Goal: Task Accomplishment & Management: Understand process/instructions

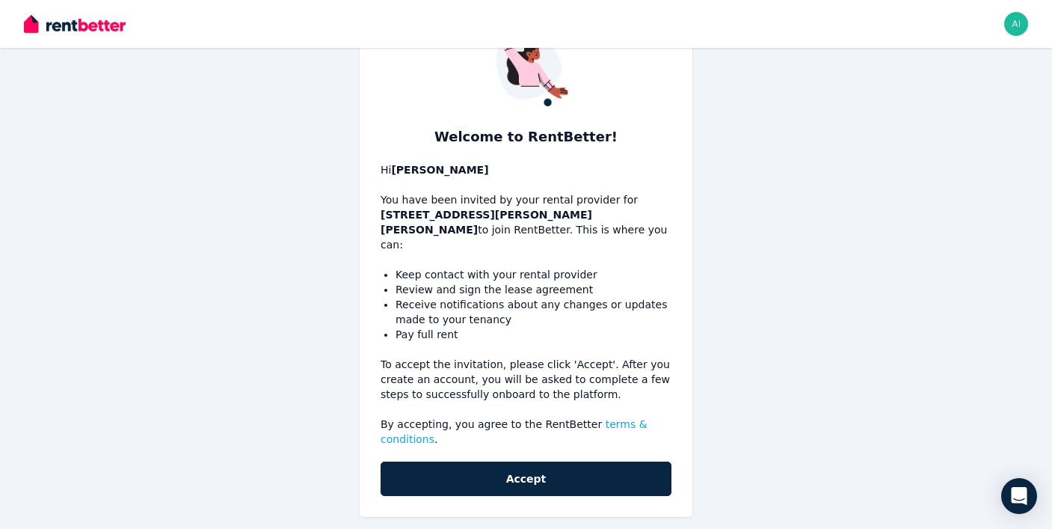
scroll to position [67, 0]
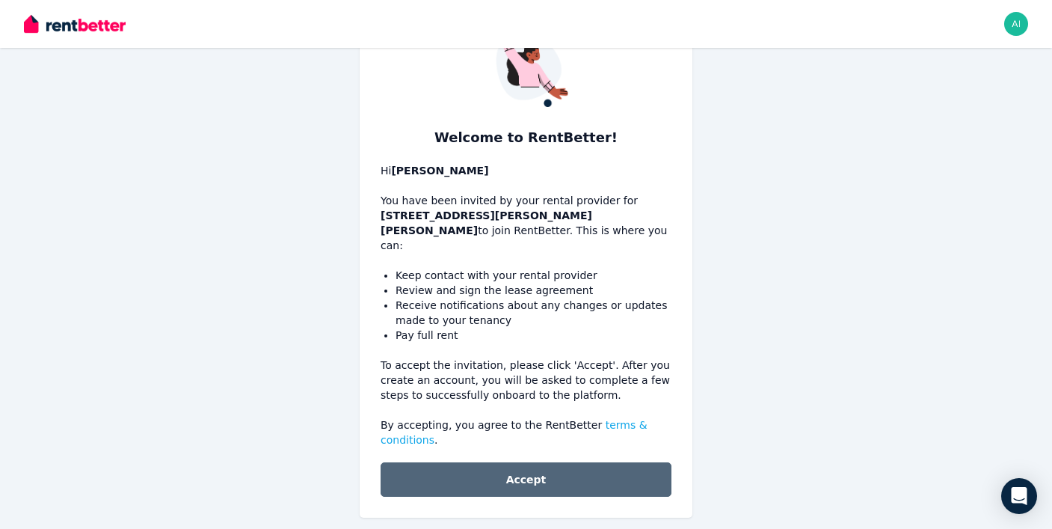
click at [438, 465] on button "Accept" at bounding box center [526, 479] width 291 height 34
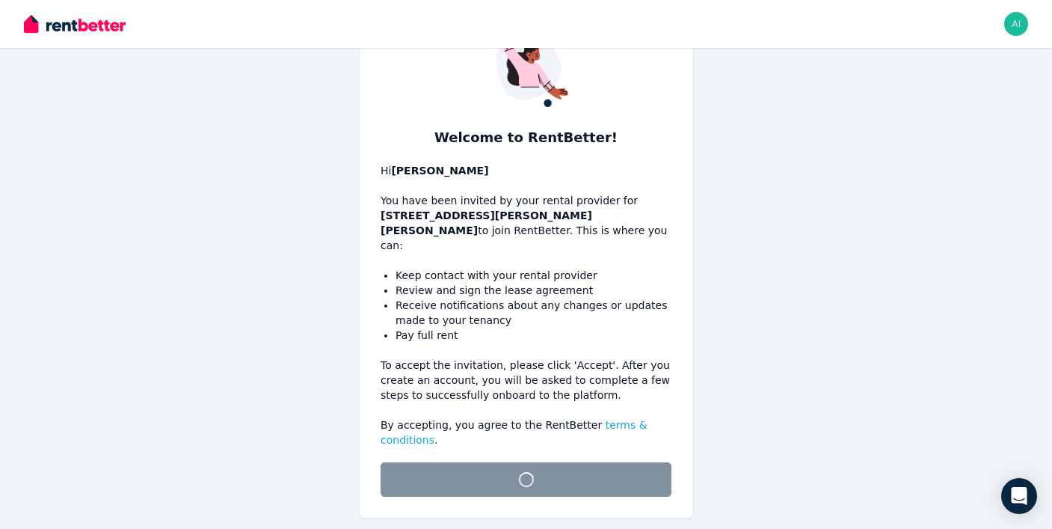
scroll to position [47, 0]
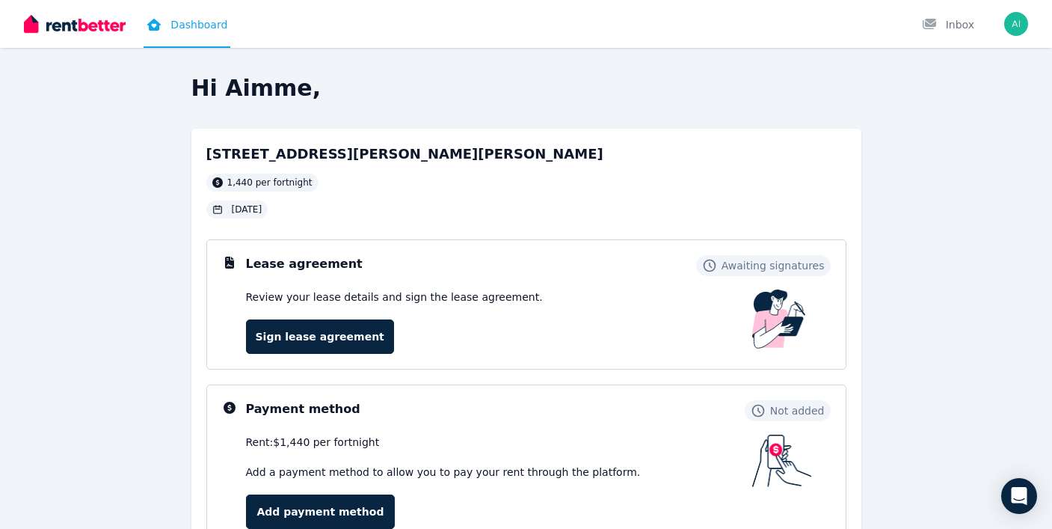
click at [302, 265] on h3 "Lease agreement" at bounding box center [304, 264] width 117 height 18
click at [762, 307] on img at bounding box center [779, 318] width 54 height 59
click at [352, 330] on link "Sign lease agreement" at bounding box center [320, 336] width 148 height 34
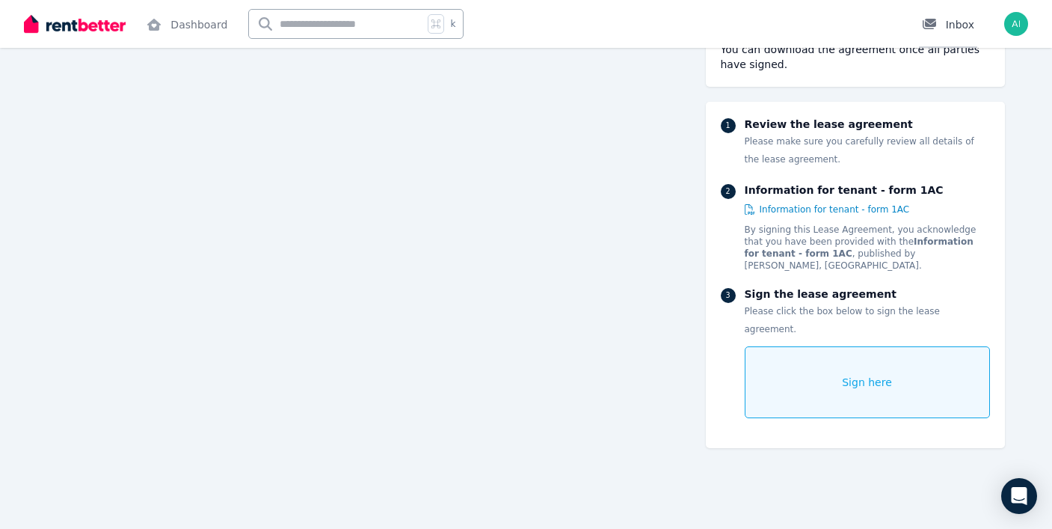
scroll to position [9652, 0]
